Goal: Task Accomplishment & Management: Complete application form

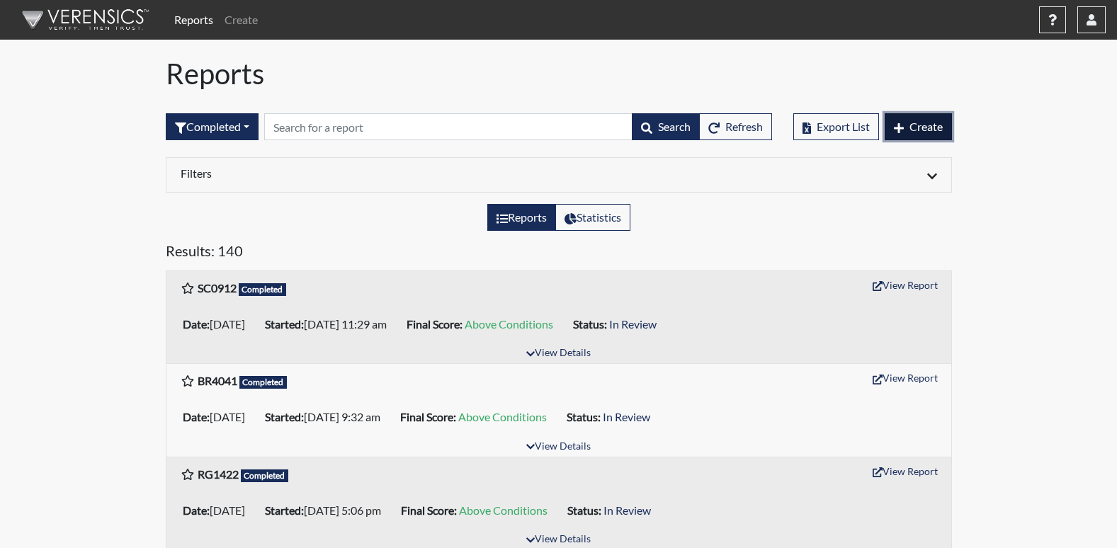
click at [912, 127] on span "Create" at bounding box center [925, 126] width 33 height 13
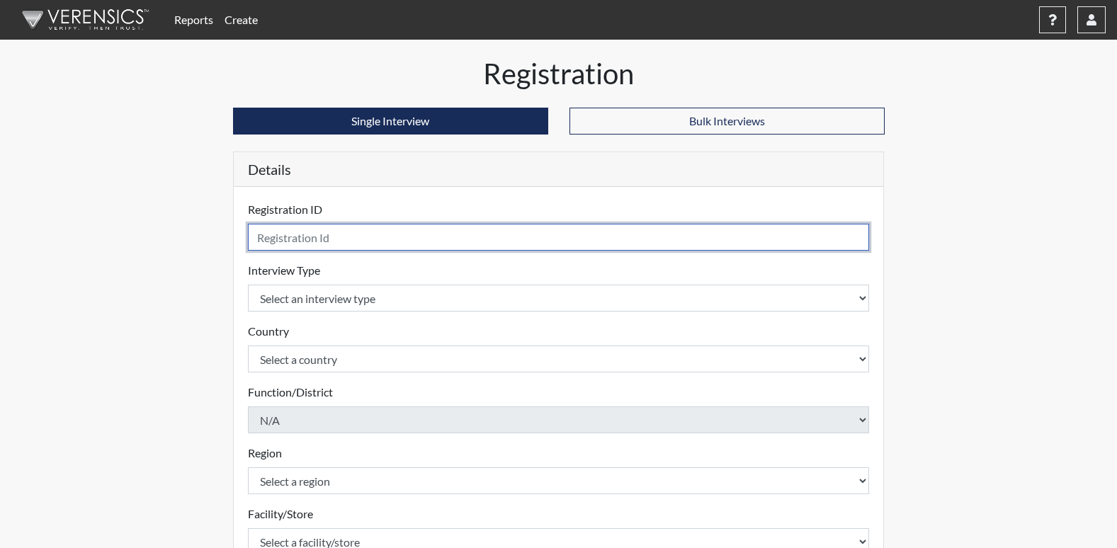
click at [332, 237] on input "text" at bounding box center [559, 237] width 622 height 27
type input "SH5332"
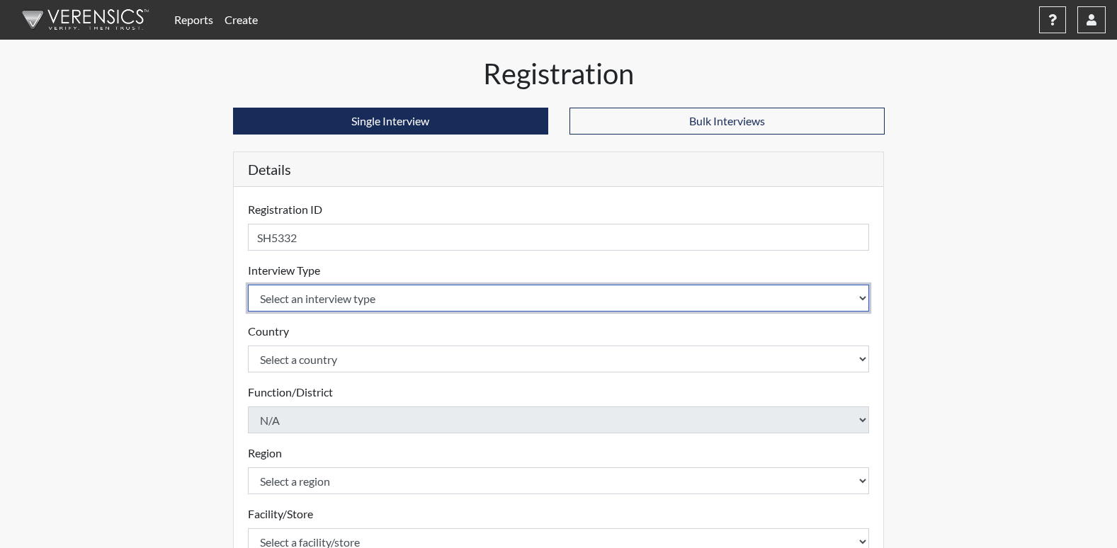
click at [321, 299] on select "Select an interview type Corrections Pre-Employment" at bounding box center [559, 298] width 622 height 27
select select "ff733e93-e1bf-11ea-9c9f-0eff0cf7eb8f"
click at [248, 285] on select "Select an interview type Corrections Pre-Employment" at bounding box center [559, 298] width 622 height 27
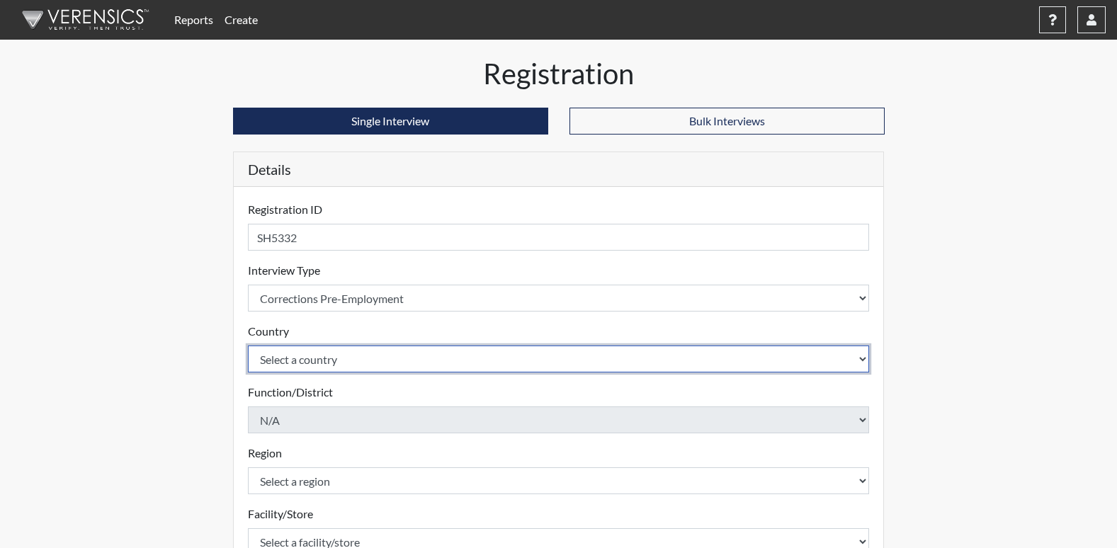
click at [318, 365] on select "Select a country [GEOGRAPHIC_DATA] [GEOGRAPHIC_DATA]" at bounding box center [559, 359] width 622 height 27
select select "united-states-of-[GEOGRAPHIC_DATA]"
click at [248, 346] on select "Select a country [GEOGRAPHIC_DATA] [GEOGRAPHIC_DATA]" at bounding box center [559, 359] width 622 height 27
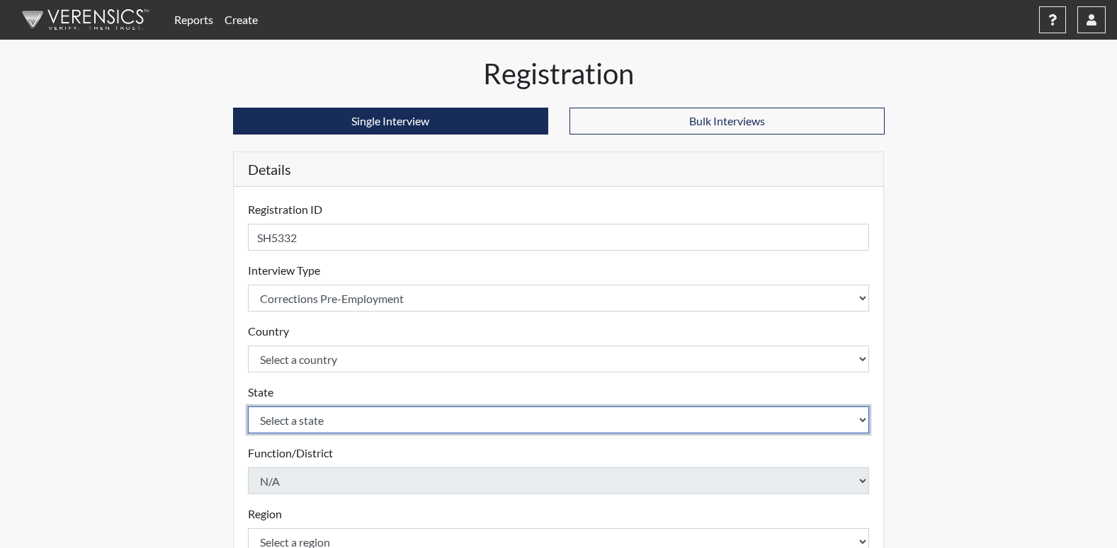
click at [311, 421] on select "Select a state [US_STATE] [US_STATE] [US_STATE] [US_STATE] [US_STATE] [US_STATE…" at bounding box center [559, 419] width 622 height 27
select select "GA"
click at [248, 406] on select "Select a state [US_STATE] [US_STATE] [US_STATE] [US_STATE] [US_STATE] [US_STATE…" at bounding box center [559, 419] width 622 height 27
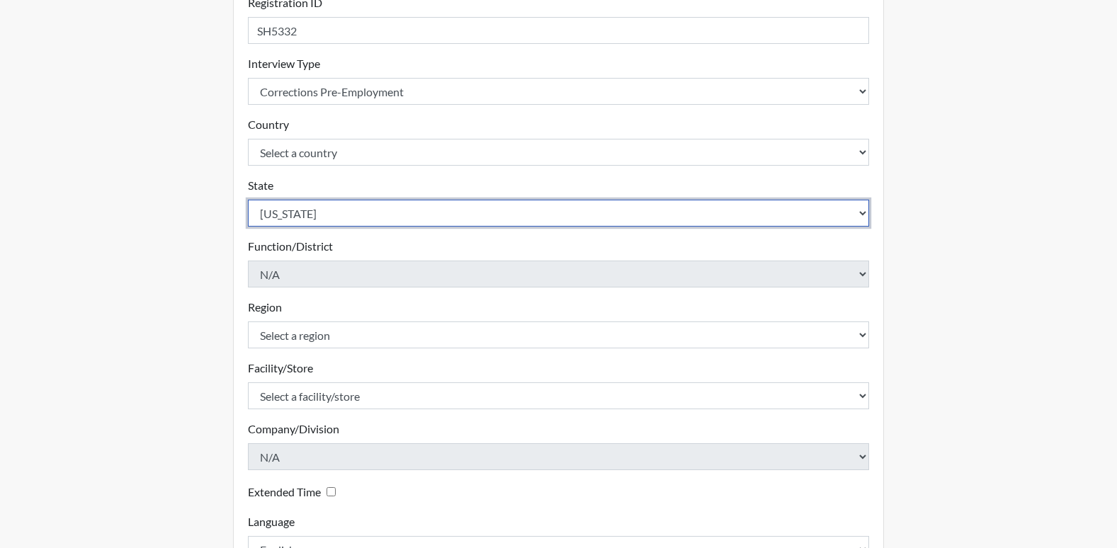
scroll to position [212, 0]
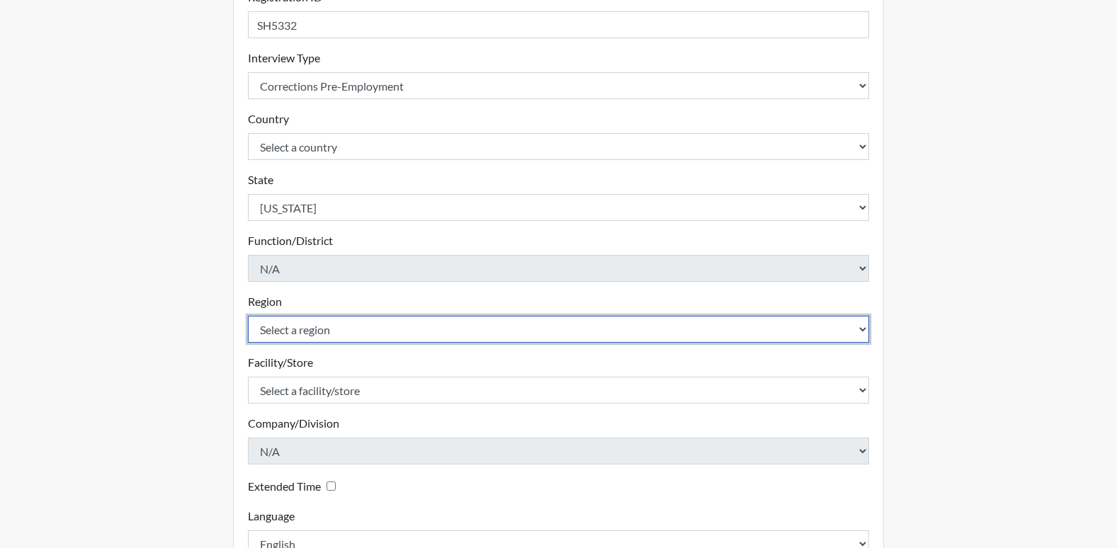
click at [329, 331] on select "Select a region [GEOGRAPHIC_DATA]" at bounding box center [559, 329] width 622 height 27
select select "8bdab1f8-09d2-48bf-ae6d-f2dae3084107"
click at [248, 316] on select "Select a region [GEOGRAPHIC_DATA]" at bounding box center [559, 329] width 622 height 27
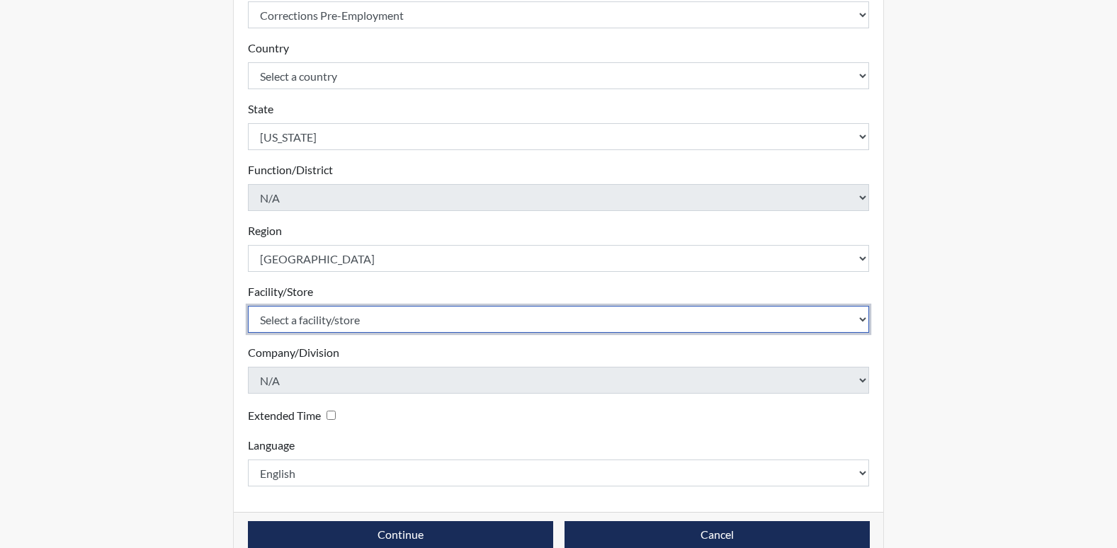
click at [324, 321] on select "Select a facility/store [US_STATE][GEOGRAPHIC_DATA]" at bounding box center [559, 319] width 622 height 27
select select "fe407943-bc9d-4ba8-82b2-0fc87c71e18f"
click at [248, 306] on select "Select a facility/store [US_STATE][GEOGRAPHIC_DATA]" at bounding box center [559, 319] width 622 height 27
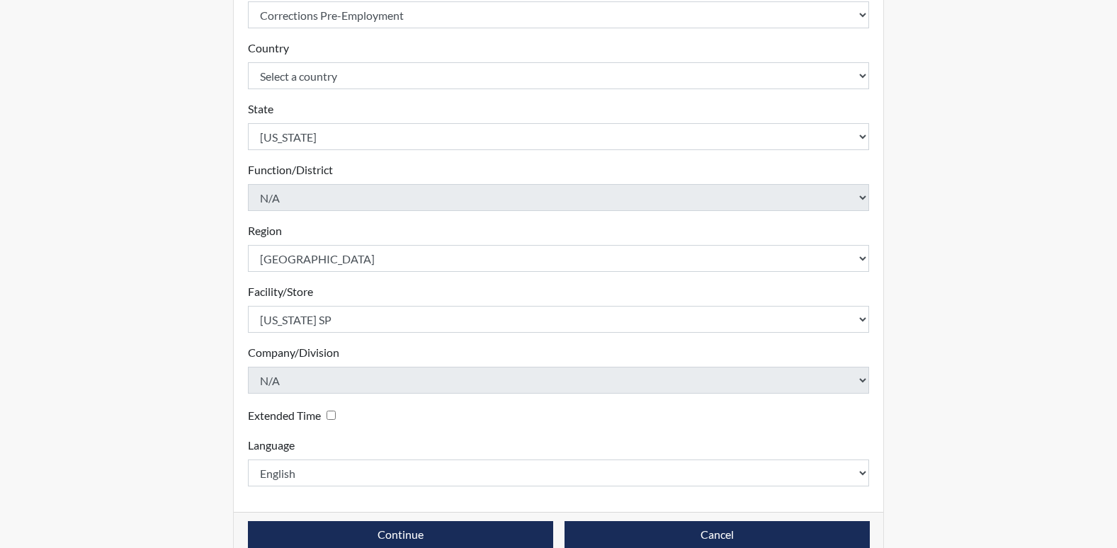
click at [332, 416] on input "Extended Time" at bounding box center [330, 415] width 9 height 9
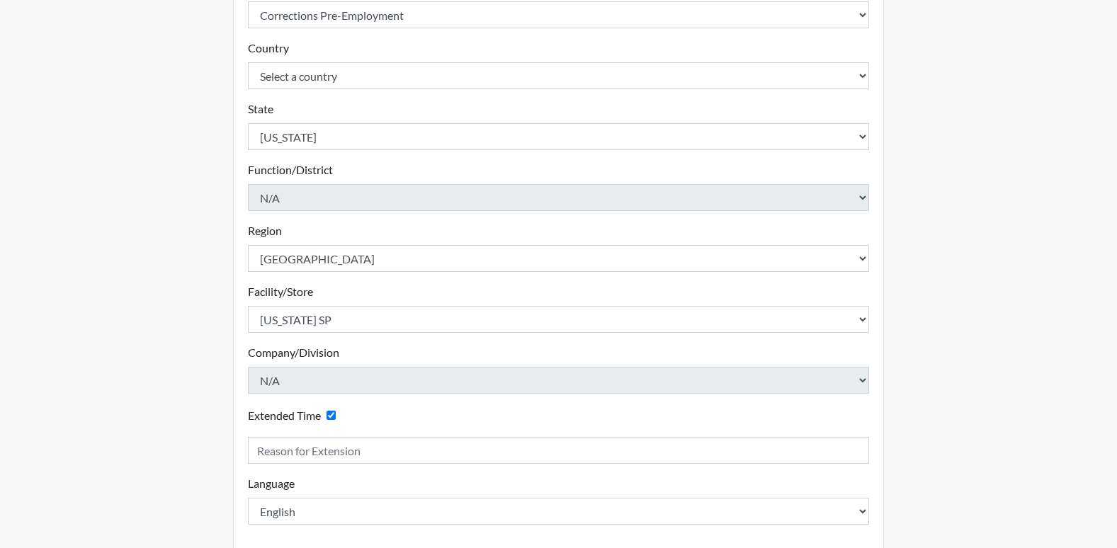
scroll to position [348, 0]
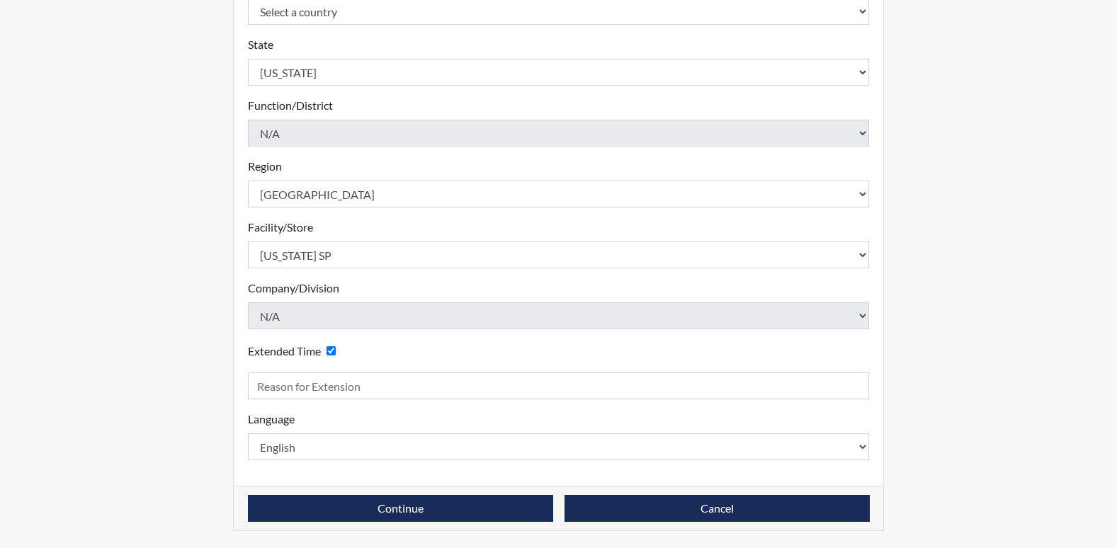
click at [333, 348] on input "Extended Time" at bounding box center [330, 350] width 9 height 9
checkbox input "false"
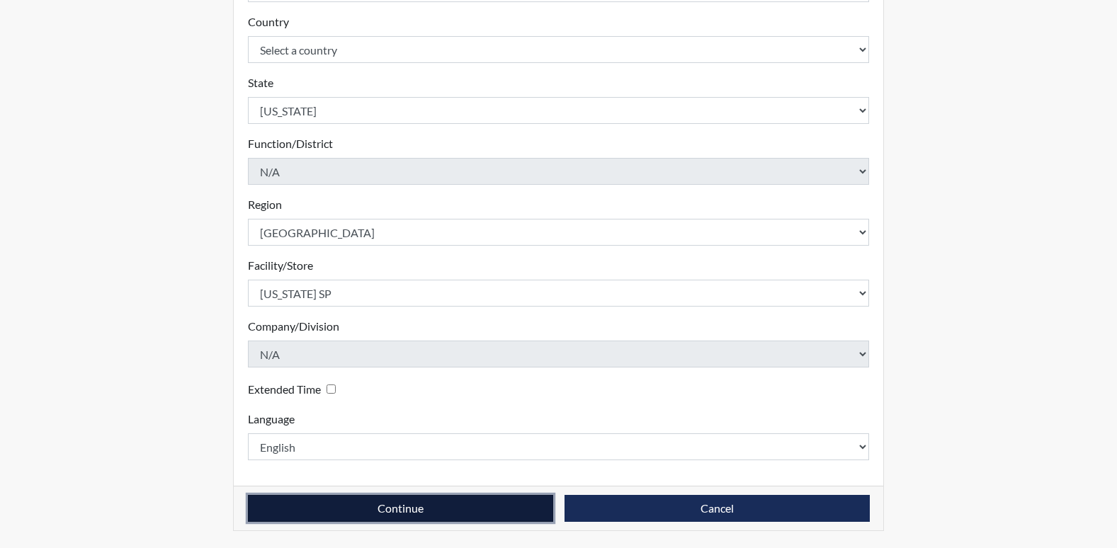
click at [361, 503] on button "Continue" at bounding box center [400, 508] width 305 height 27
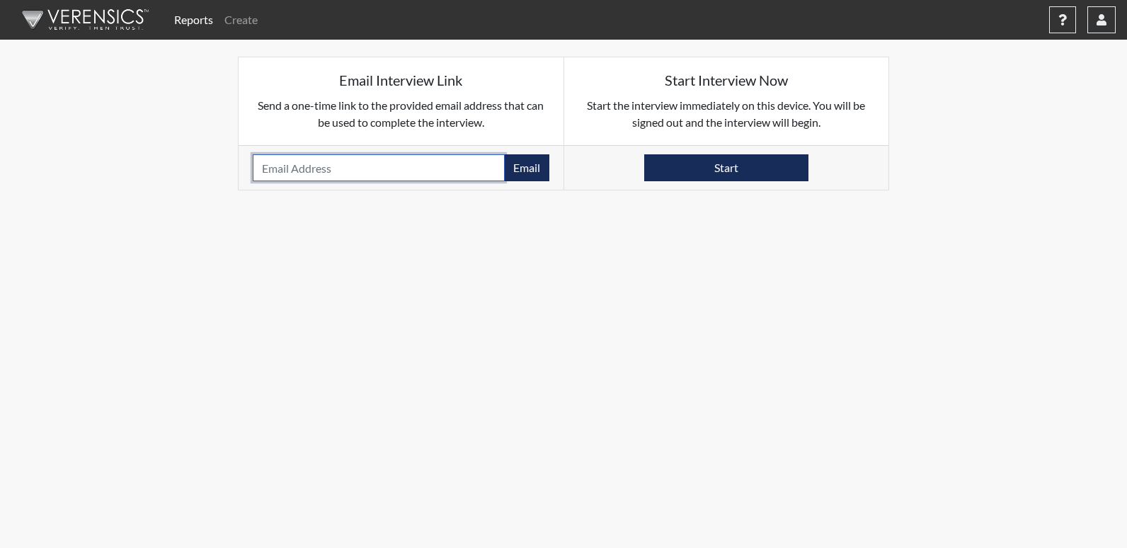
click at [419, 174] on input "email" at bounding box center [379, 167] width 252 height 27
type input "b"
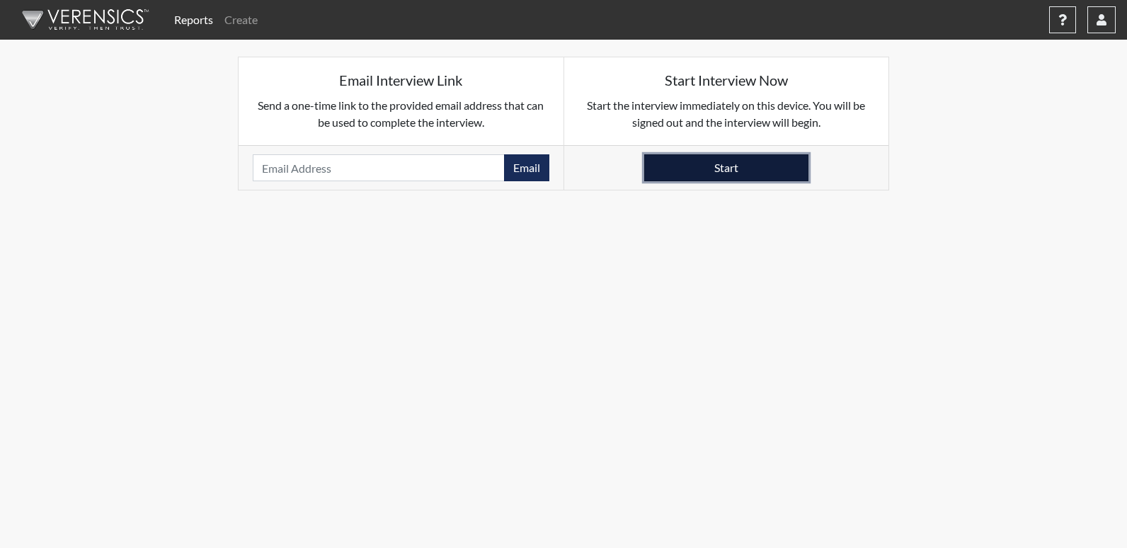
click at [692, 173] on button "Start" at bounding box center [726, 167] width 164 height 27
